Goal: Information Seeking & Learning: Learn about a topic

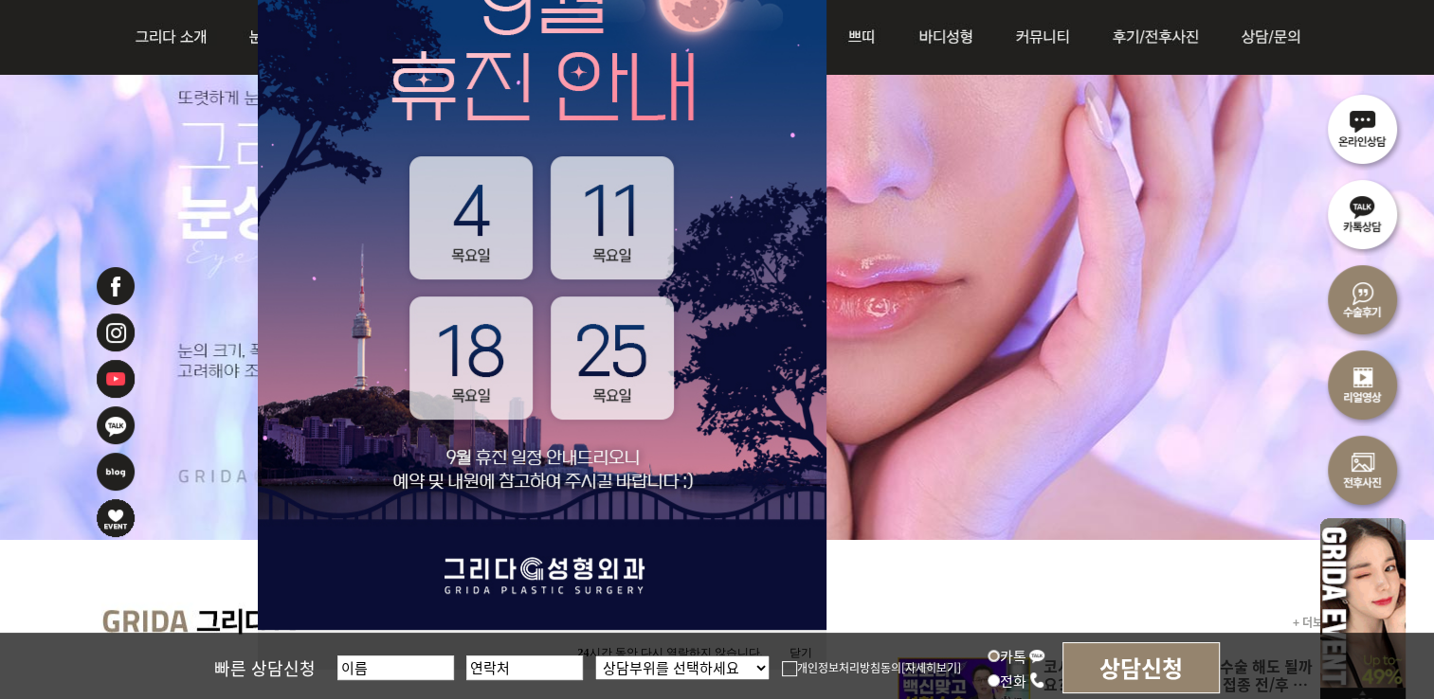
scroll to position [379, 0]
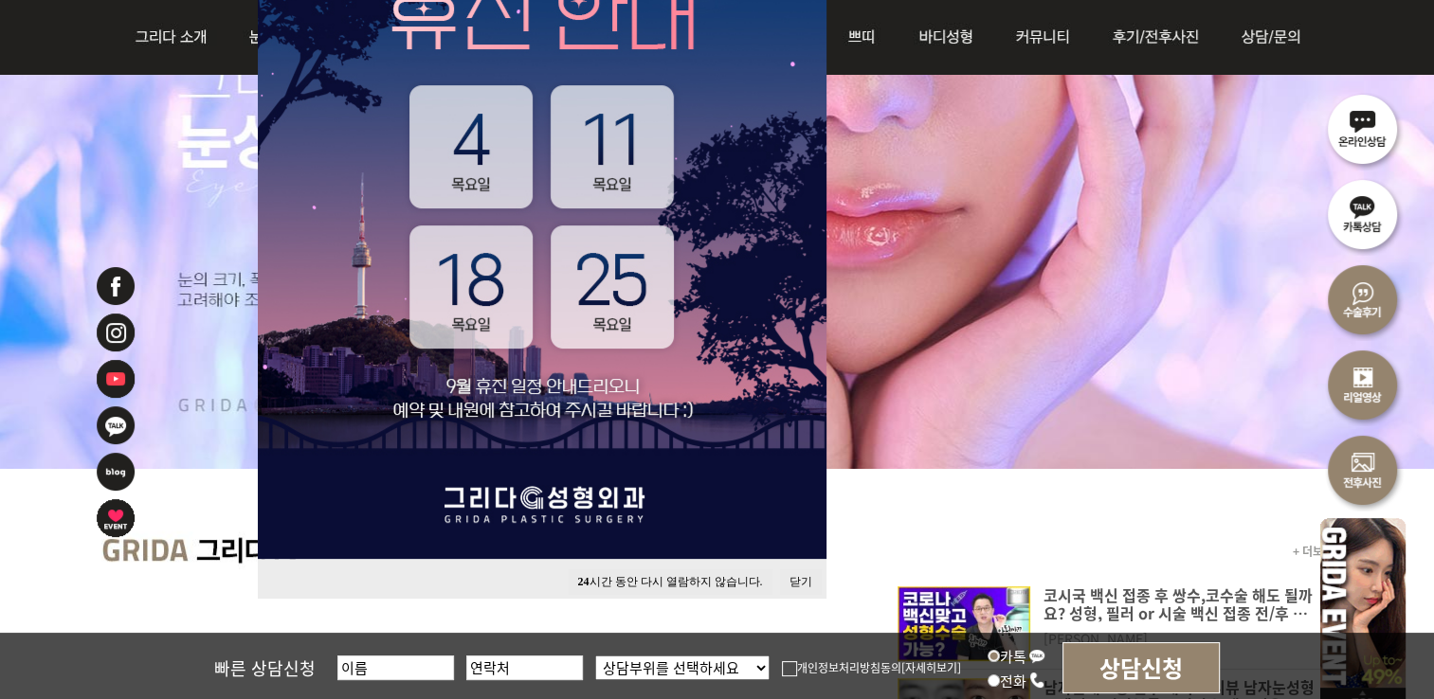
click at [808, 585] on button "닫기" at bounding box center [801, 582] width 42 height 26
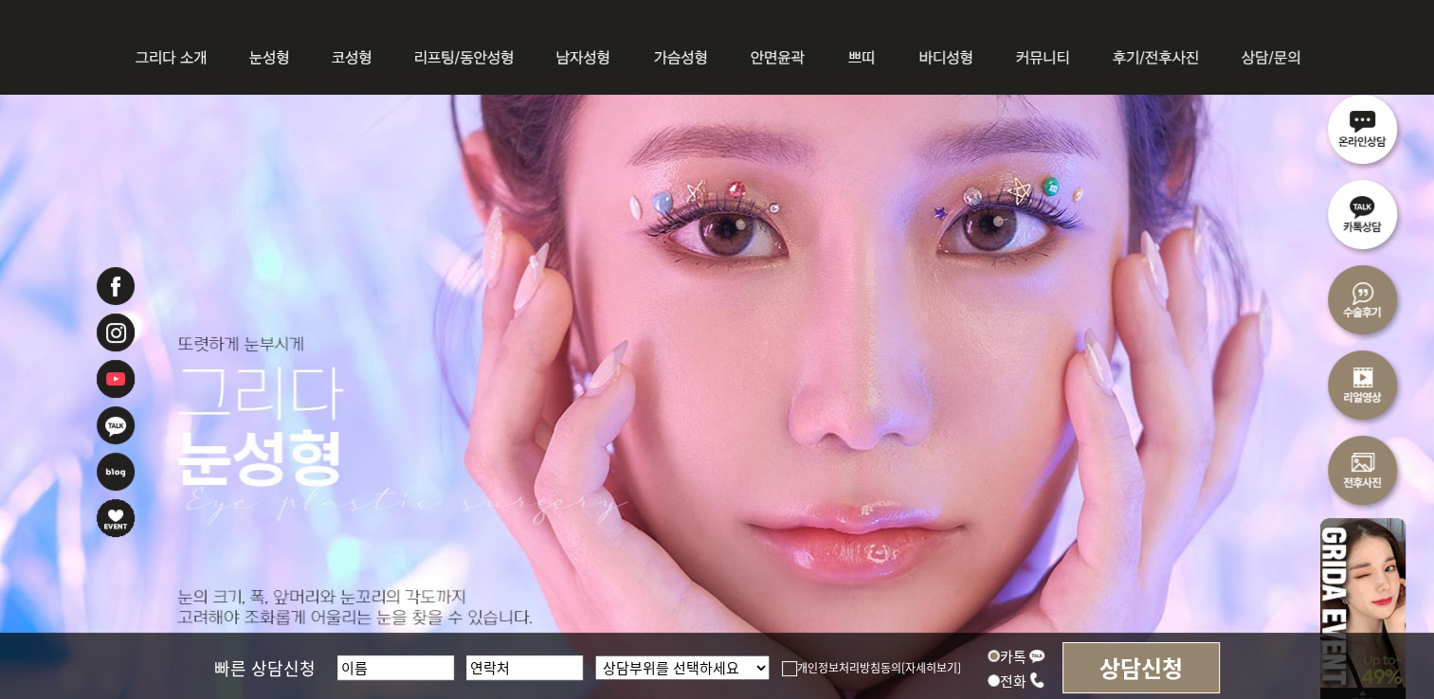
scroll to position [0, 0]
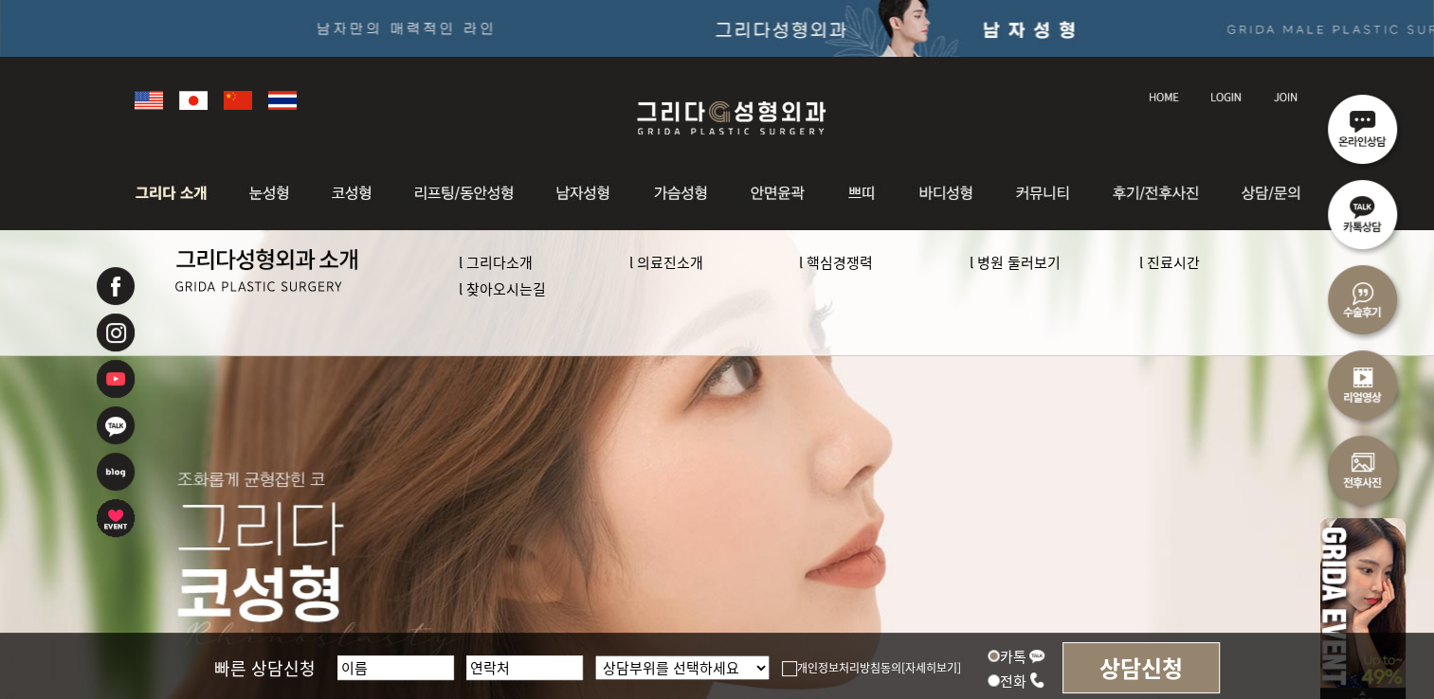
click at [678, 263] on link "l 의료진소개" at bounding box center [666, 262] width 74 height 20
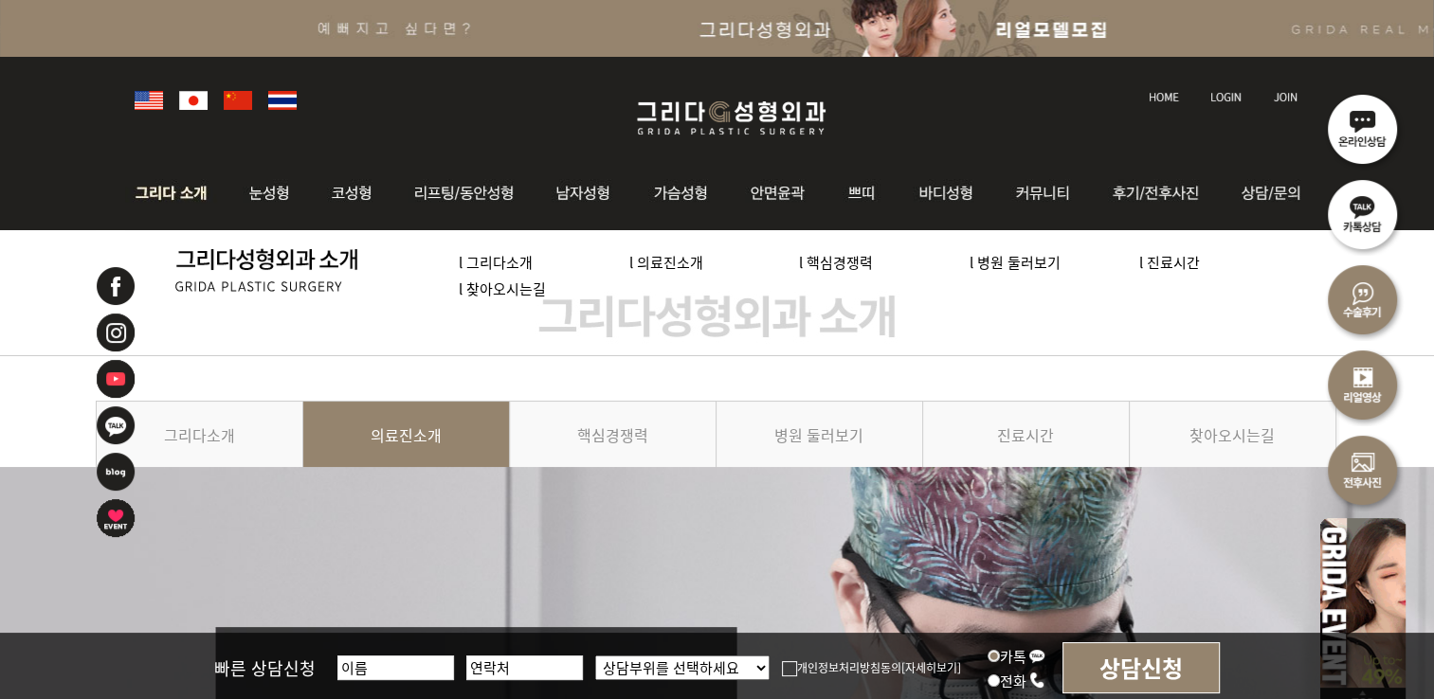
click at [839, 263] on link "l 핵심경쟁력" at bounding box center [836, 262] width 74 height 20
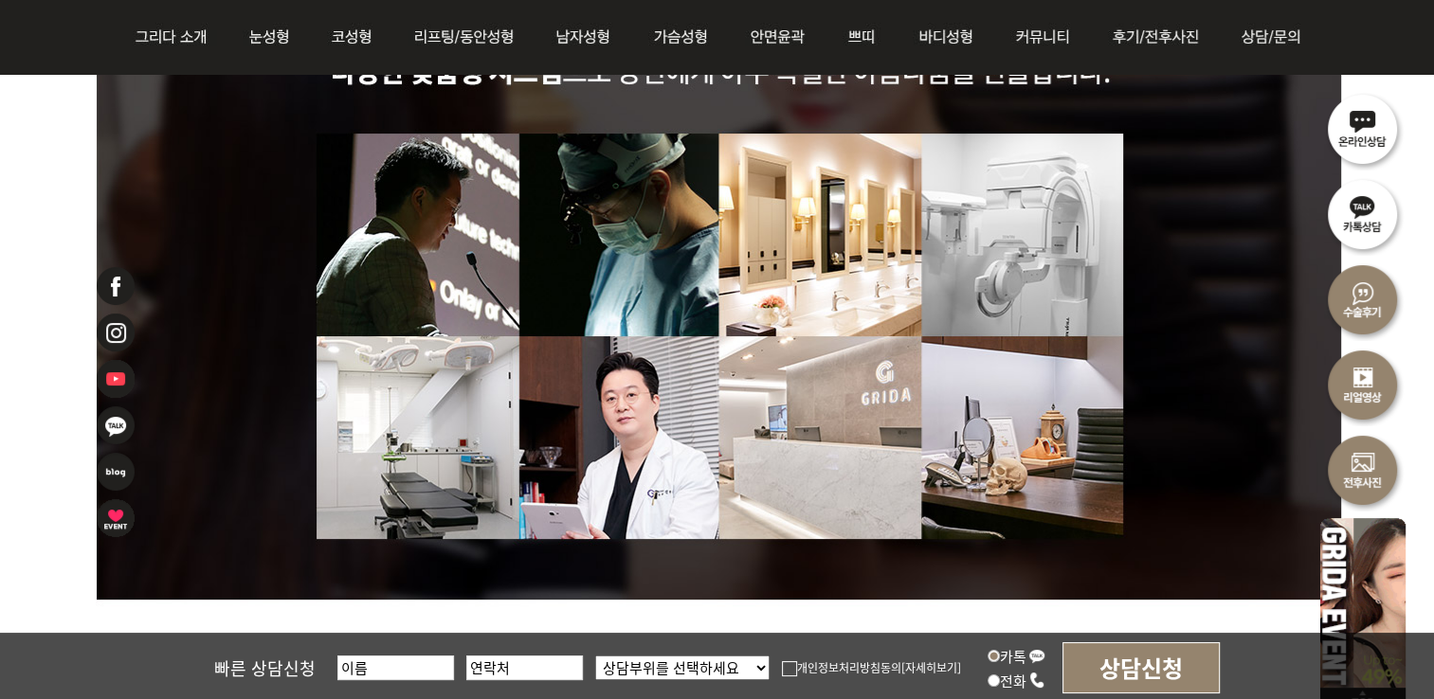
scroll to position [5681, 0]
